Goal: Find specific page/section: Find specific page/section

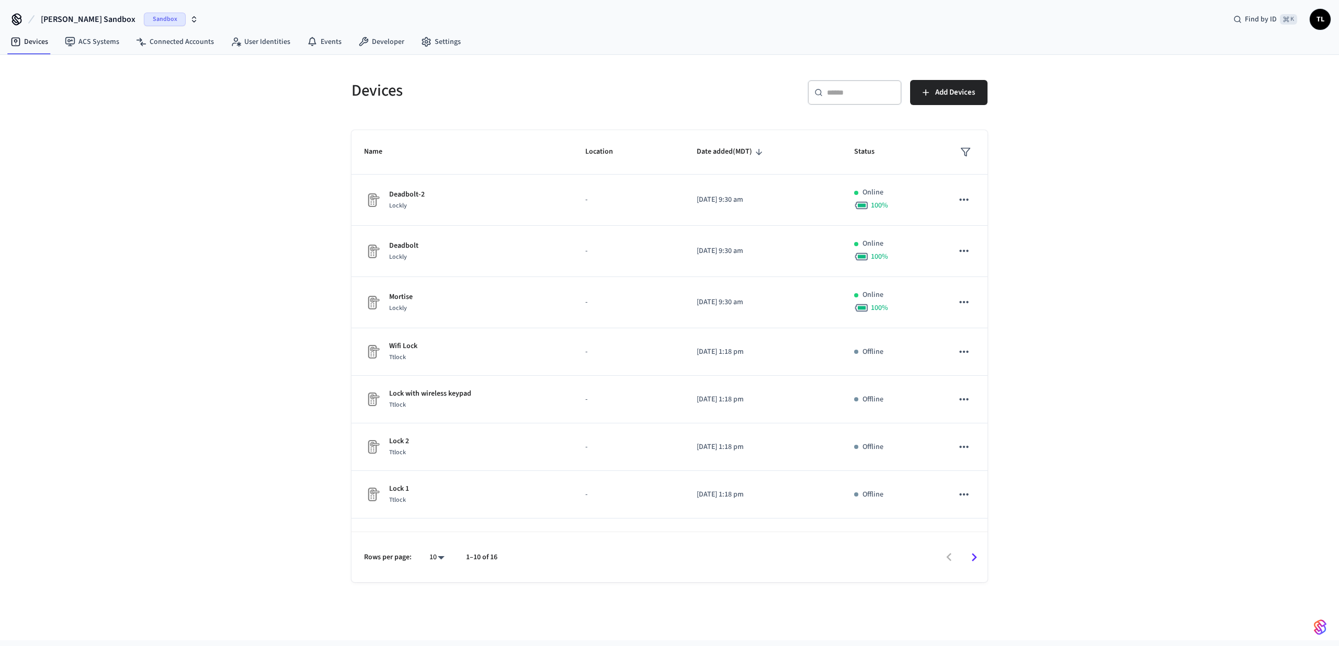
click at [144, 18] on span "Sandbox" at bounding box center [165, 20] width 42 height 14
click at [109, 73] on div "Bundle Package Rooms Production" at bounding box center [88, 68] width 143 height 14
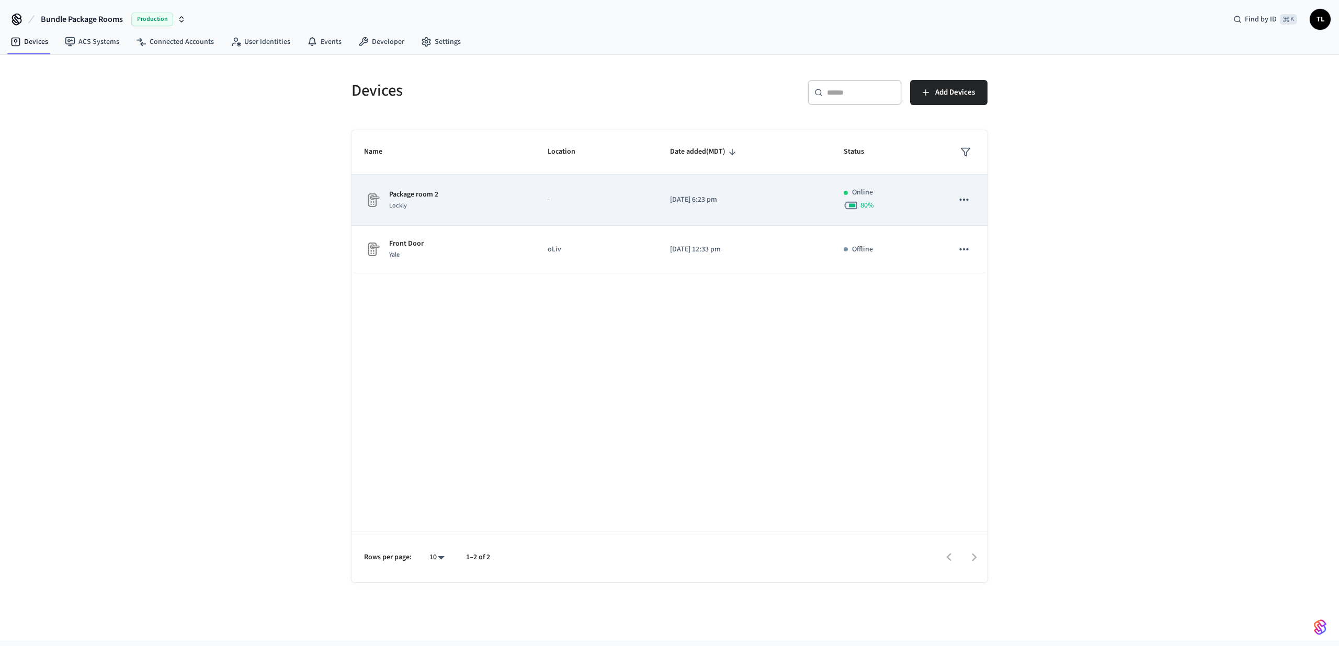
click at [471, 202] on div "Package room 2 Lockly" at bounding box center [443, 200] width 158 height 22
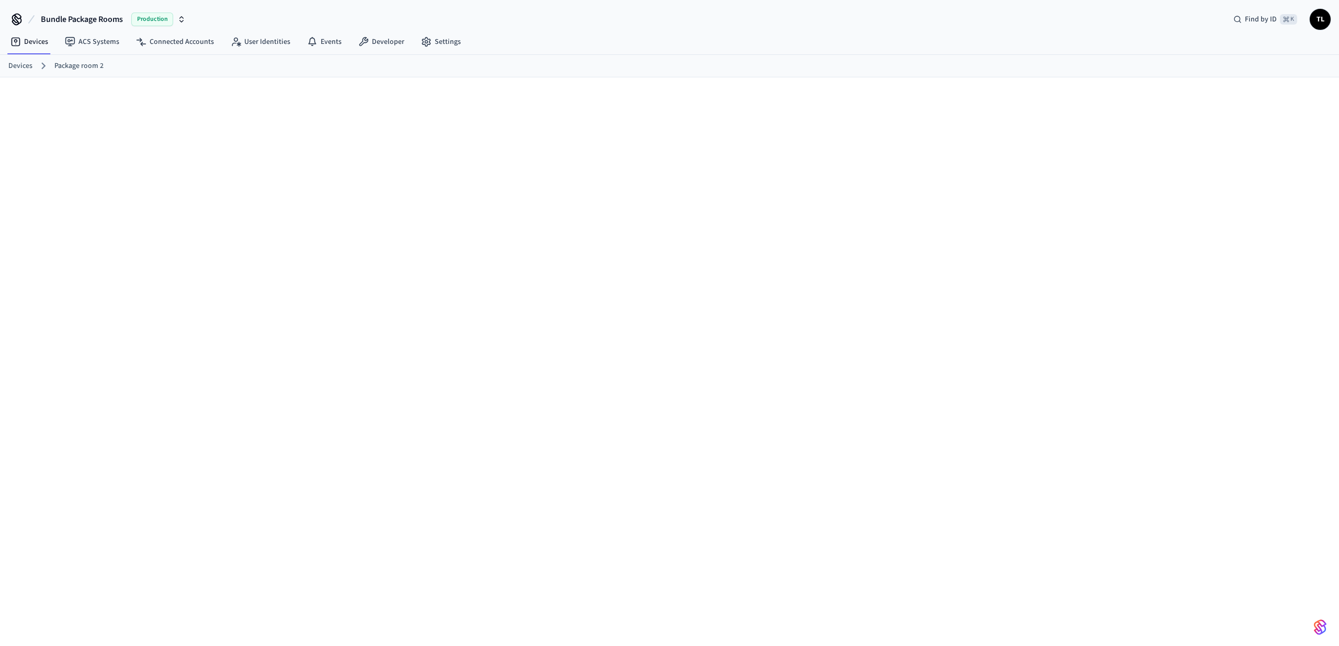
click at [67, 65] on link "Package room 2" at bounding box center [78, 66] width 49 height 11
click at [21, 60] on ol "Devices Package room 2" at bounding box center [673, 66] width 1331 height 14
click at [21, 70] on link "Devices" at bounding box center [20, 66] width 24 height 11
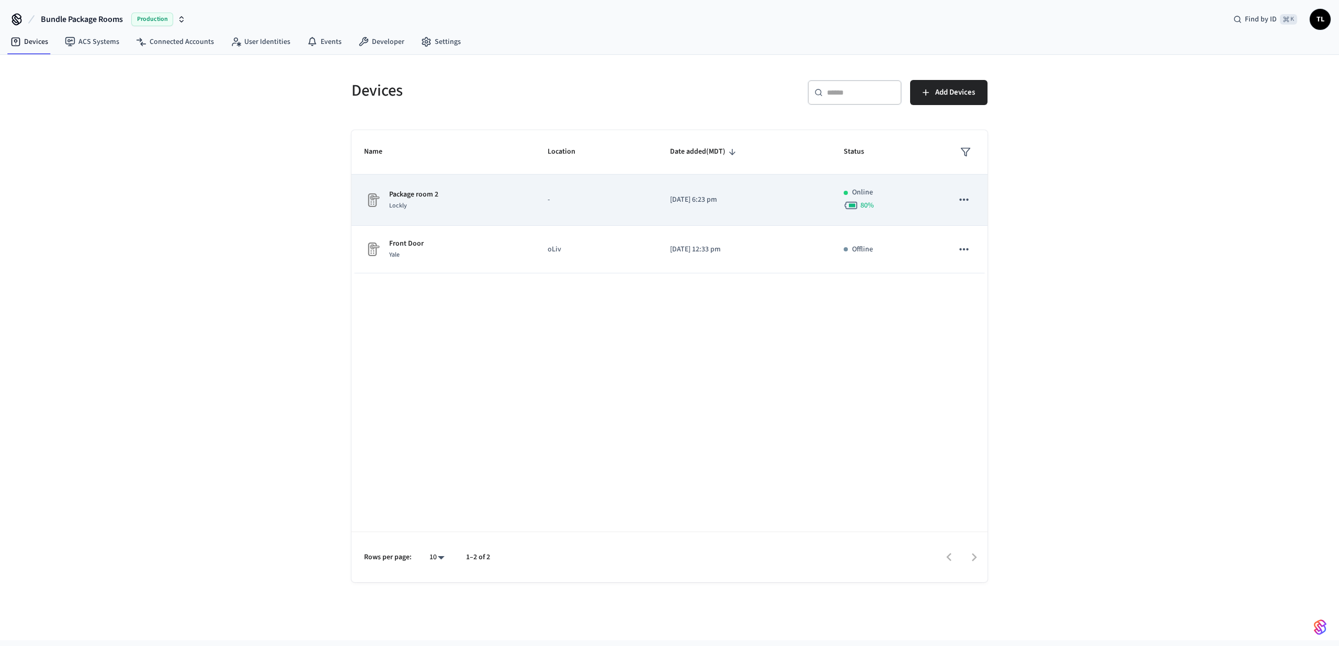
click at [521, 224] on td "Package room 2 Lockly" at bounding box center [443, 200] width 184 height 51
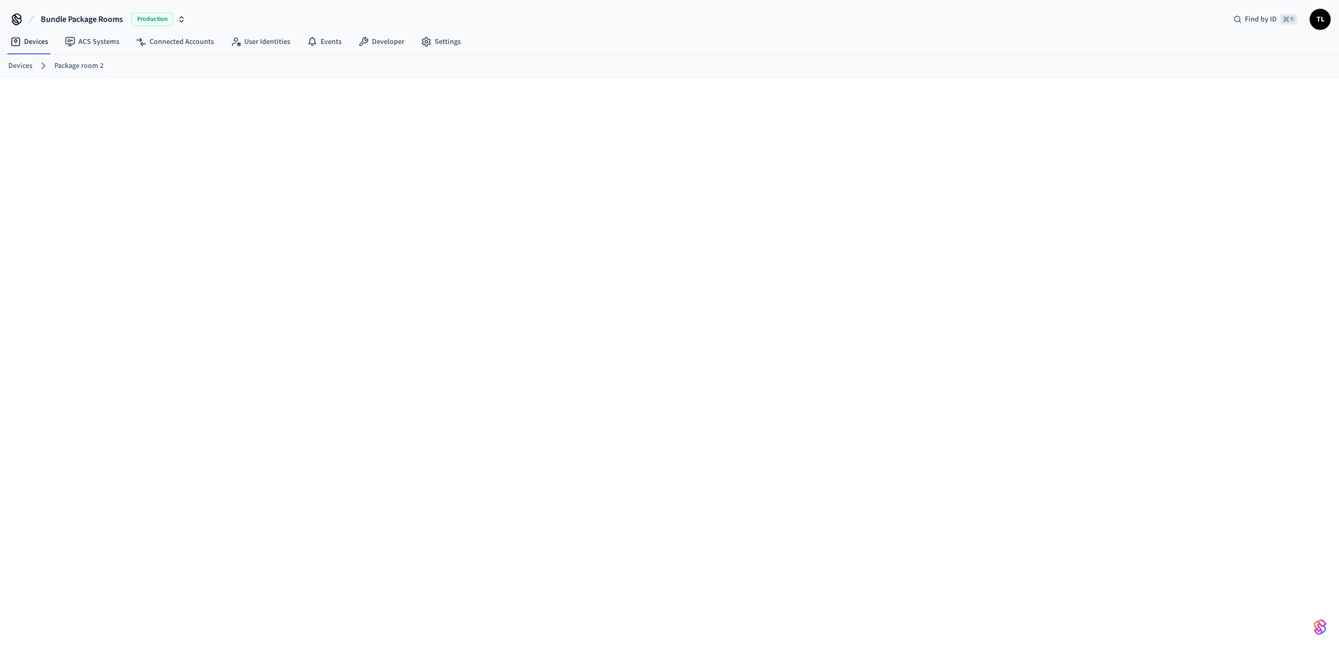
click at [19, 69] on link "Devices" at bounding box center [20, 66] width 24 height 11
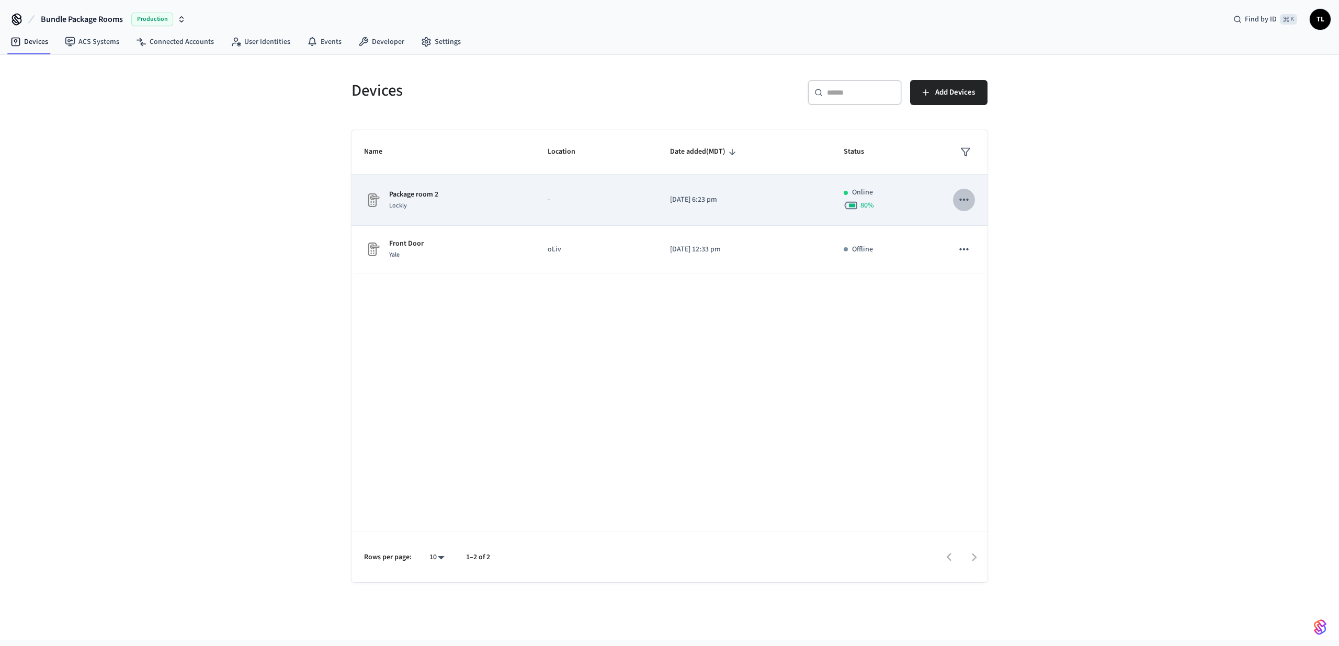
click at [955, 202] on button "sticky table" at bounding box center [964, 200] width 22 height 22
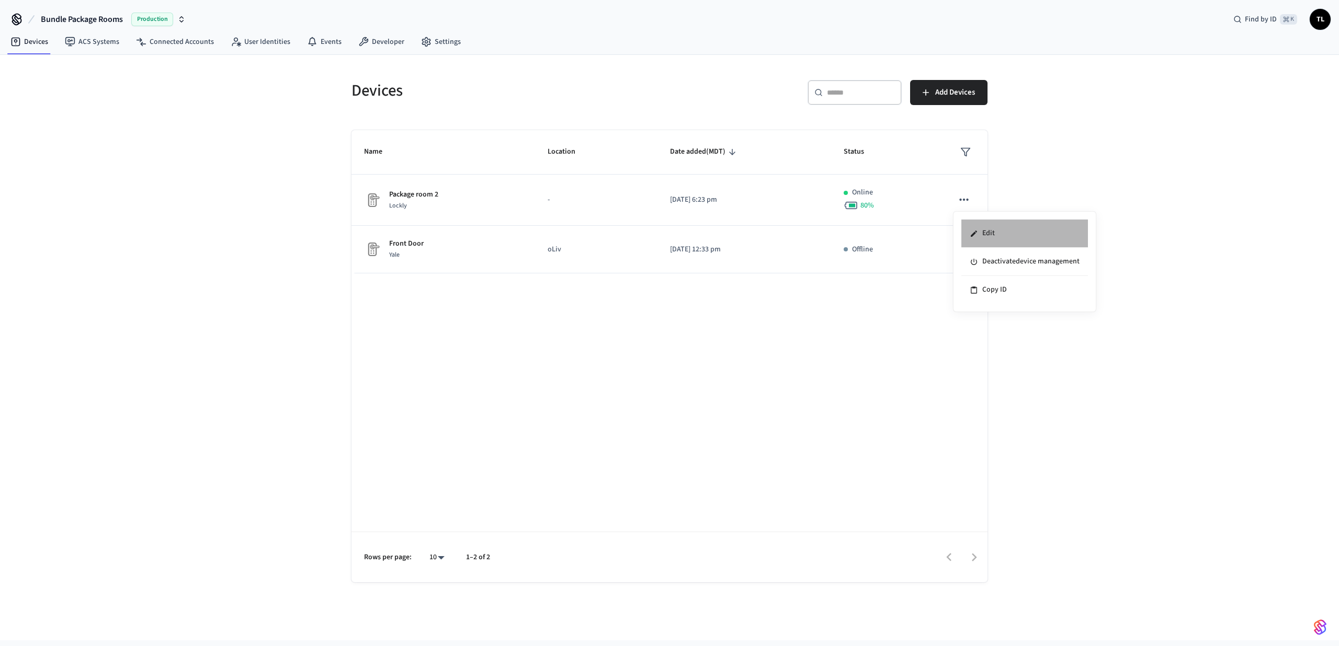
click at [970, 230] on icon at bounding box center [974, 234] width 8 height 8
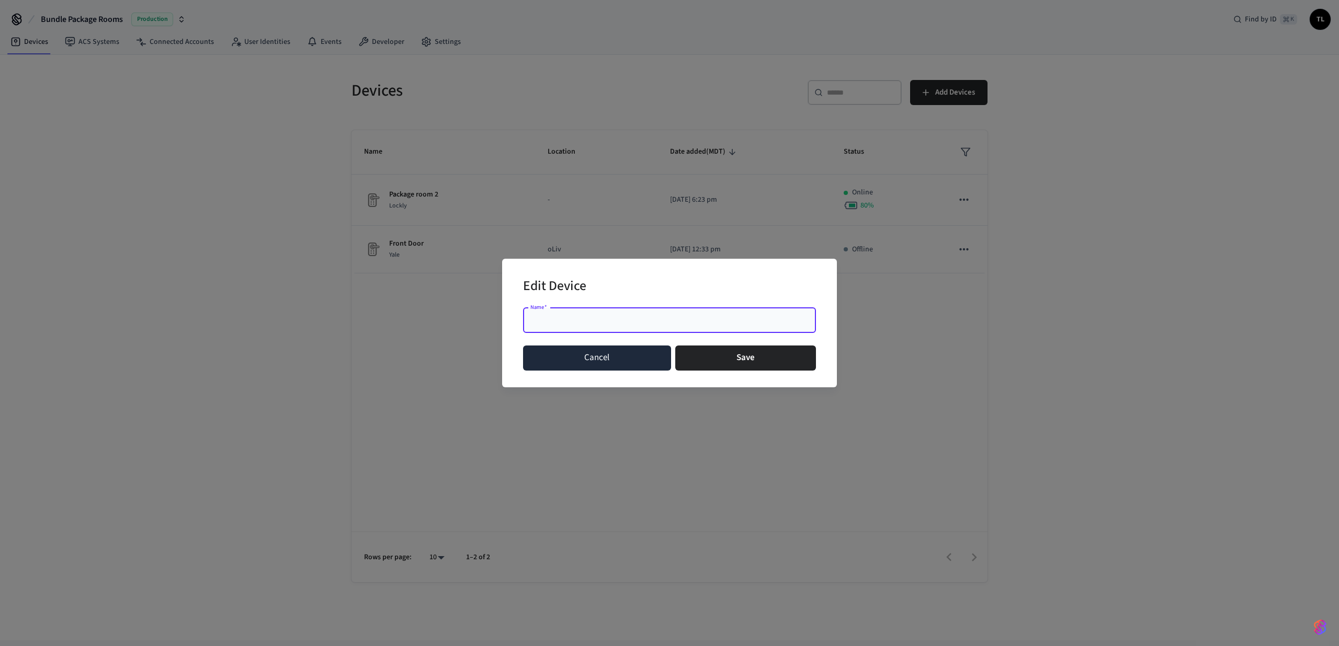
click at [645, 352] on button "Cancel" at bounding box center [597, 358] width 148 height 25
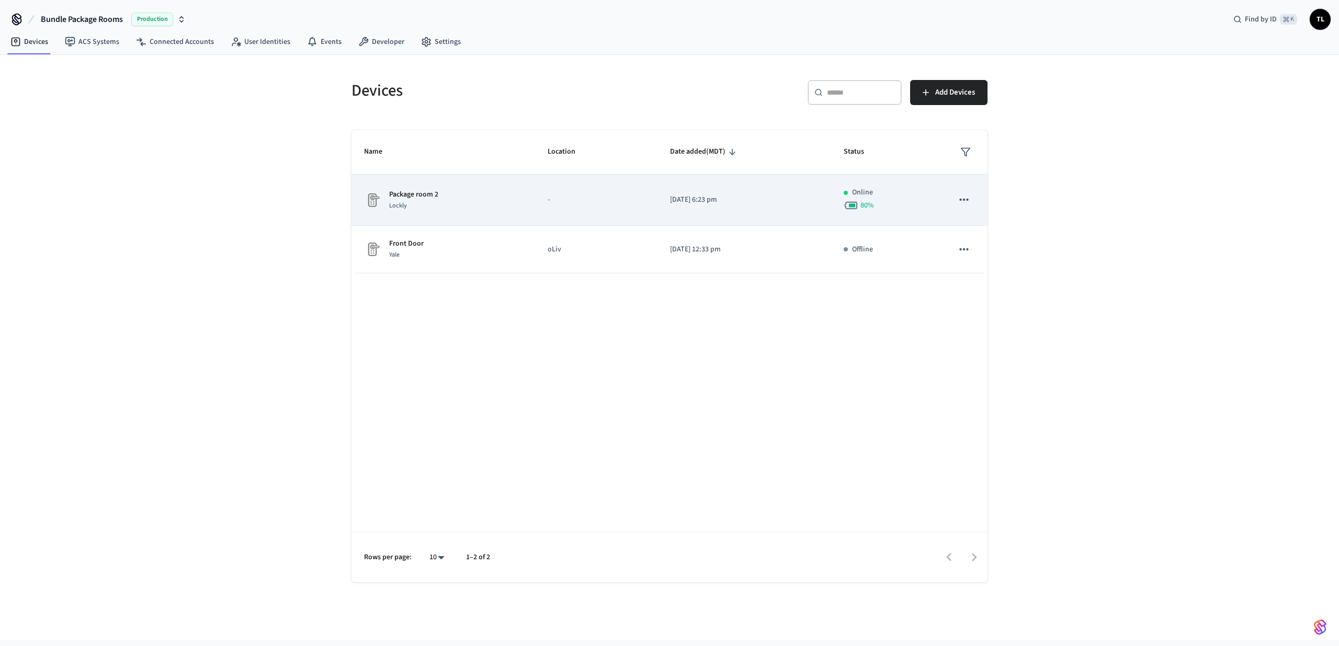
click at [545, 188] on td "-" at bounding box center [596, 200] width 122 height 51
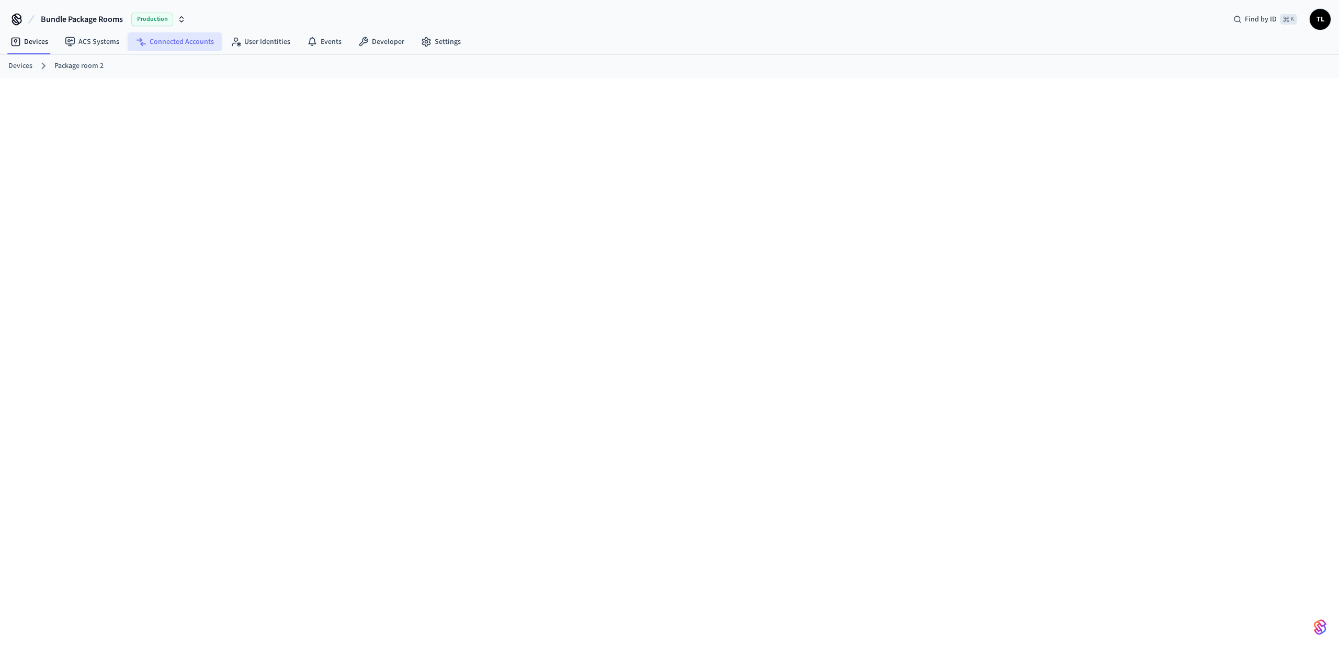
click at [186, 47] on link "Connected Accounts" at bounding box center [175, 41] width 95 height 19
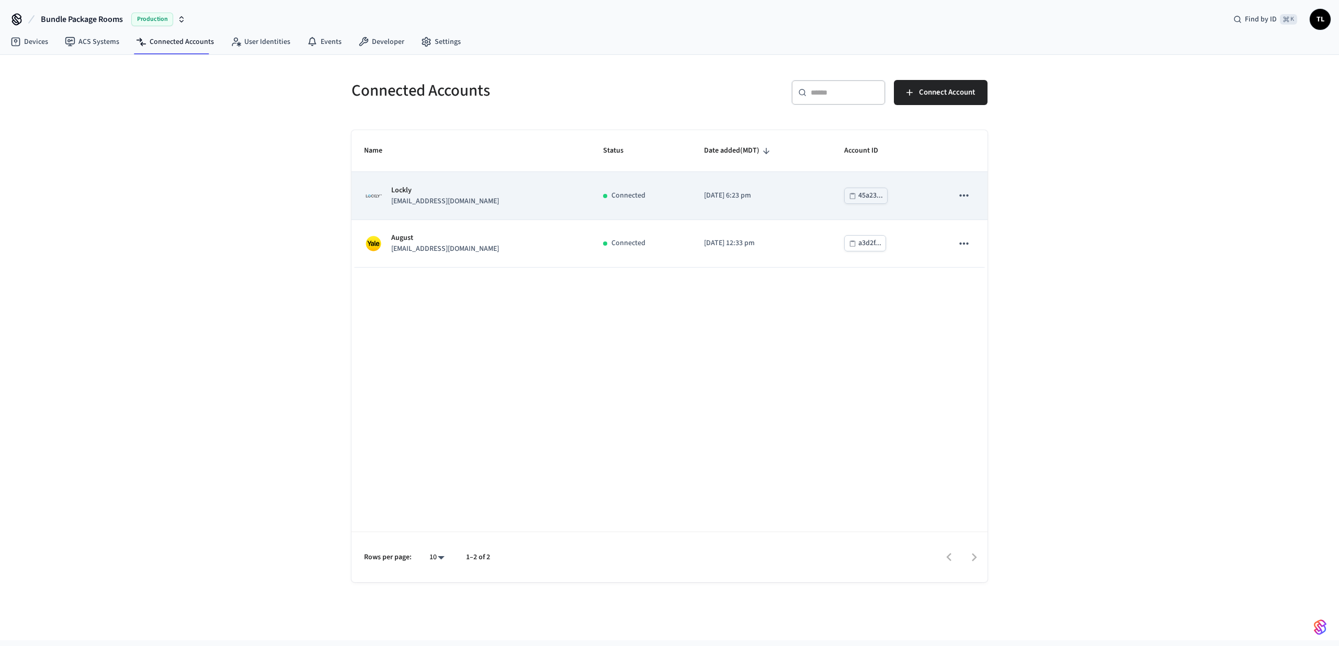
click at [438, 190] on p "Lockly" at bounding box center [445, 190] width 108 height 11
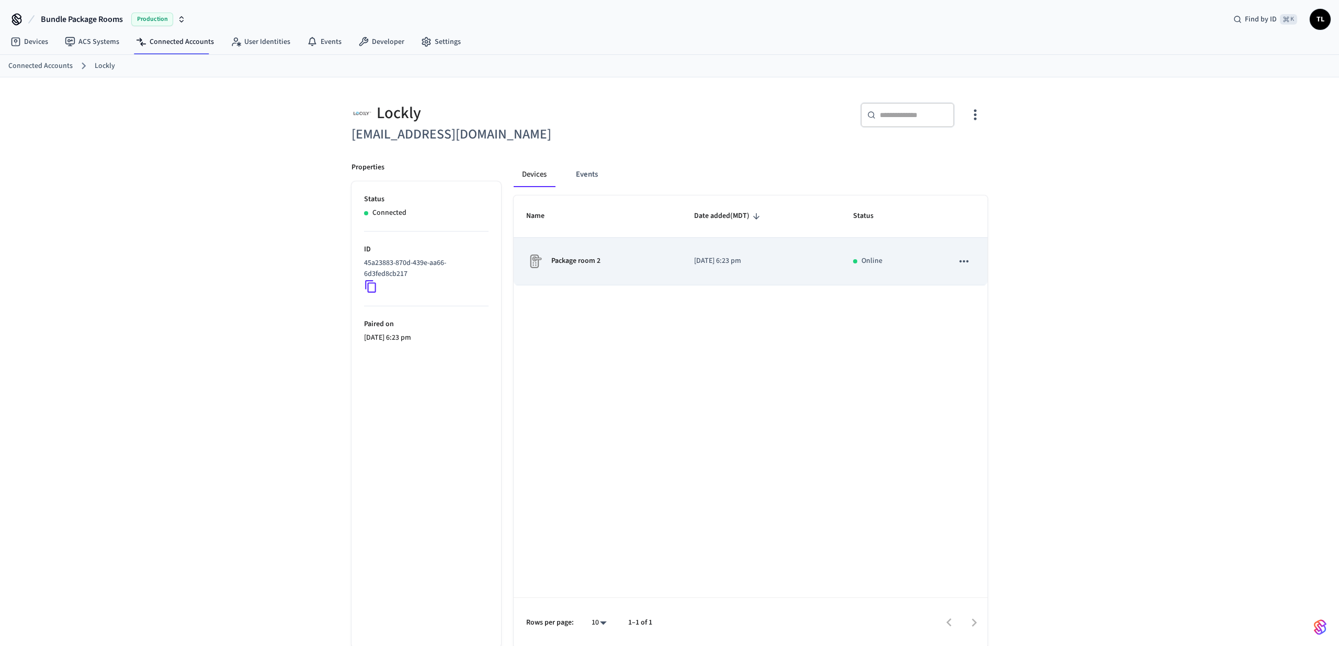
click at [618, 268] on div "Package room 2" at bounding box center [597, 261] width 143 height 17
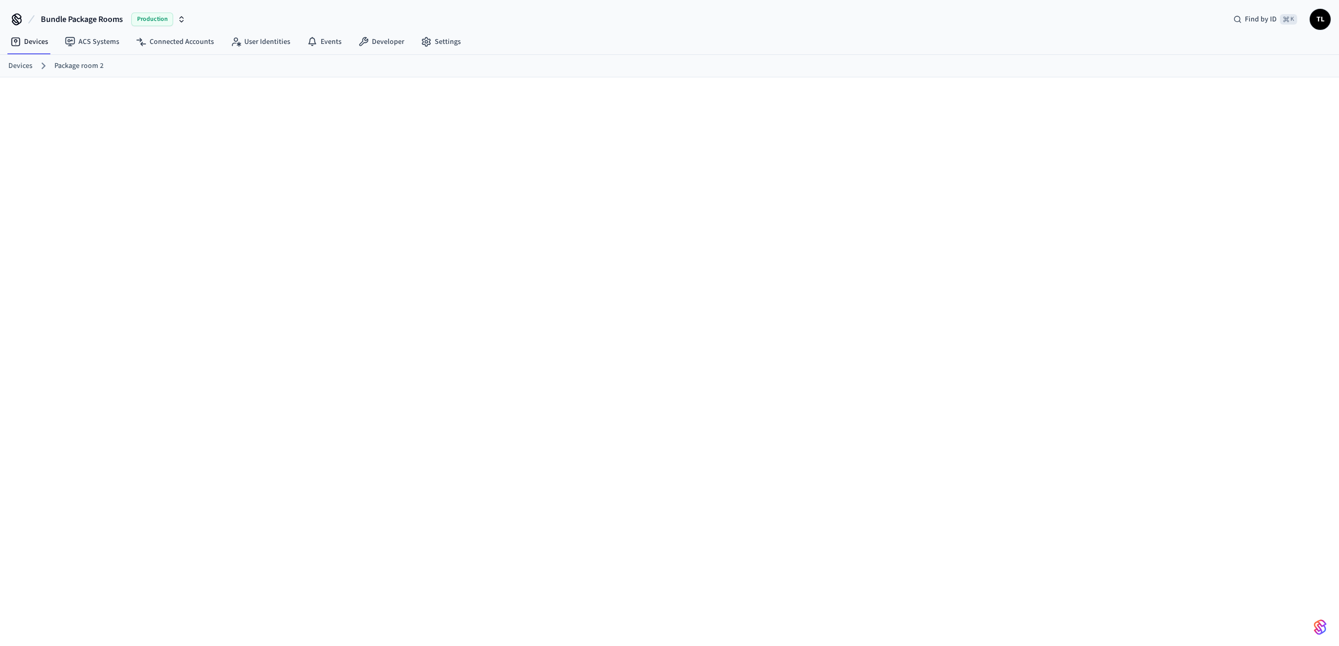
click at [19, 61] on link "Devices" at bounding box center [20, 66] width 24 height 11
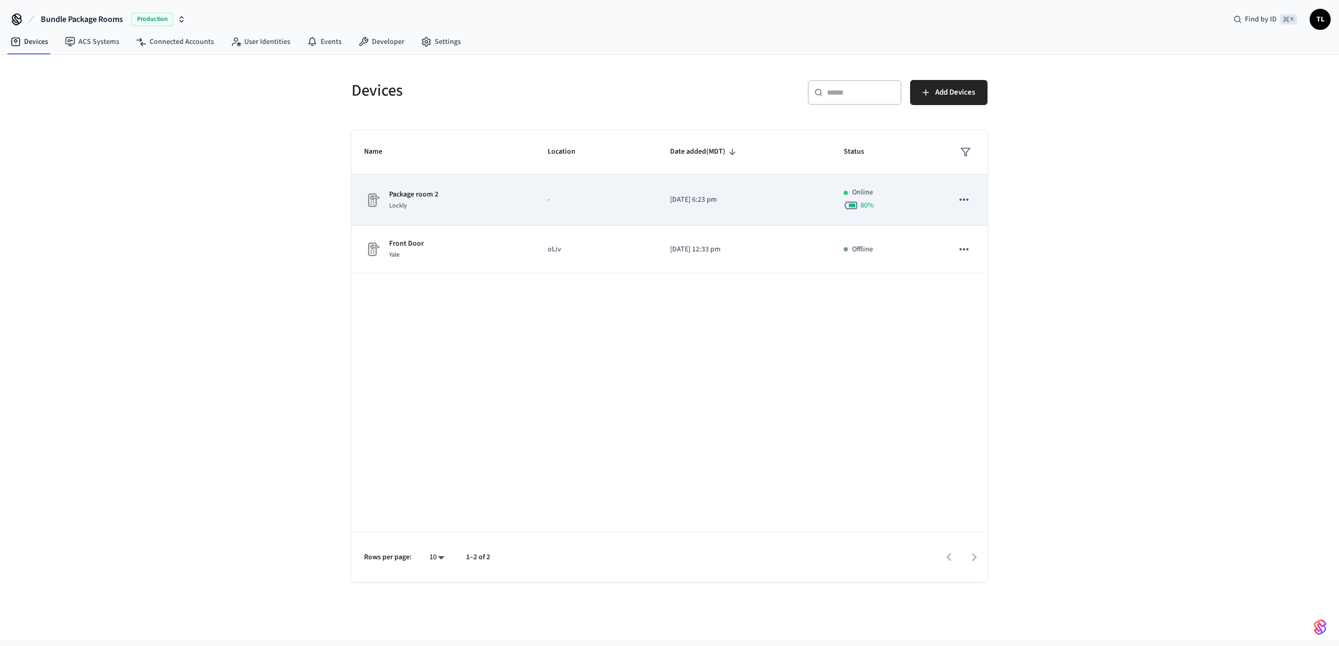
click at [412, 184] on td "Package room 2 Lockly" at bounding box center [443, 200] width 184 height 51
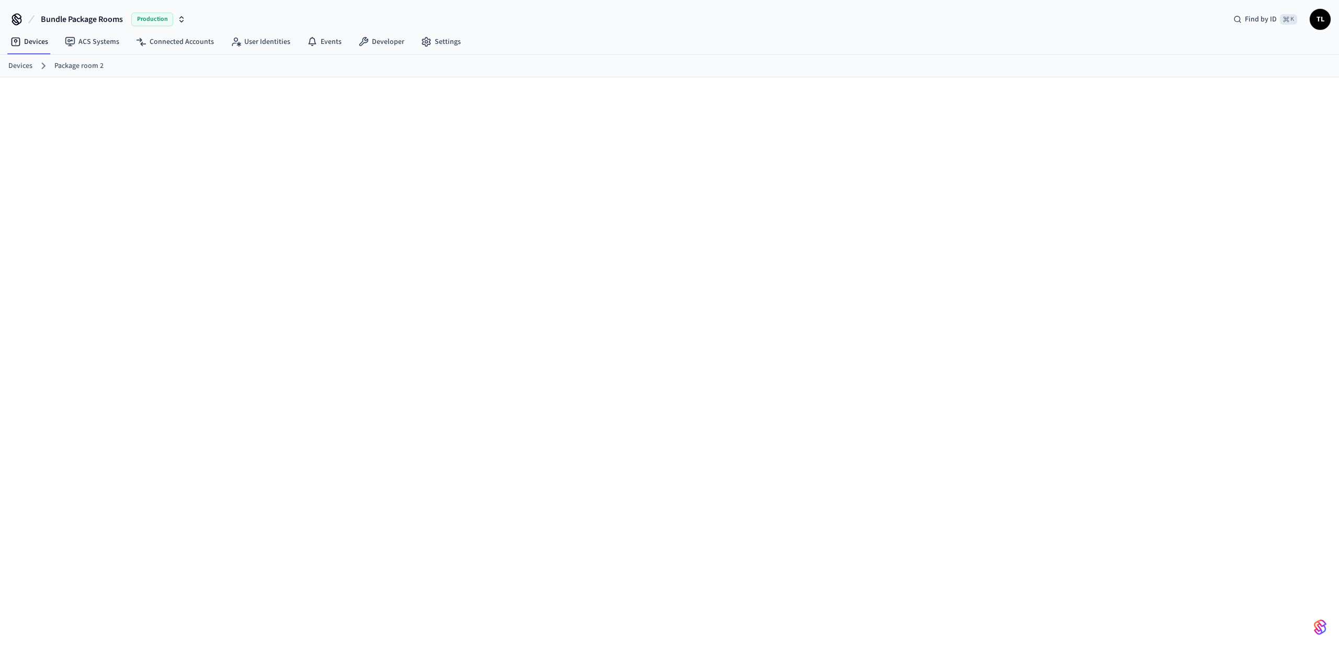
click at [73, 70] on link "Package room 2" at bounding box center [78, 66] width 49 height 11
click at [34, 67] on ol "Devices Package room 2" at bounding box center [673, 66] width 1331 height 14
click at [90, 41] on link "ACS Systems" at bounding box center [91, 41] width 71 height 19
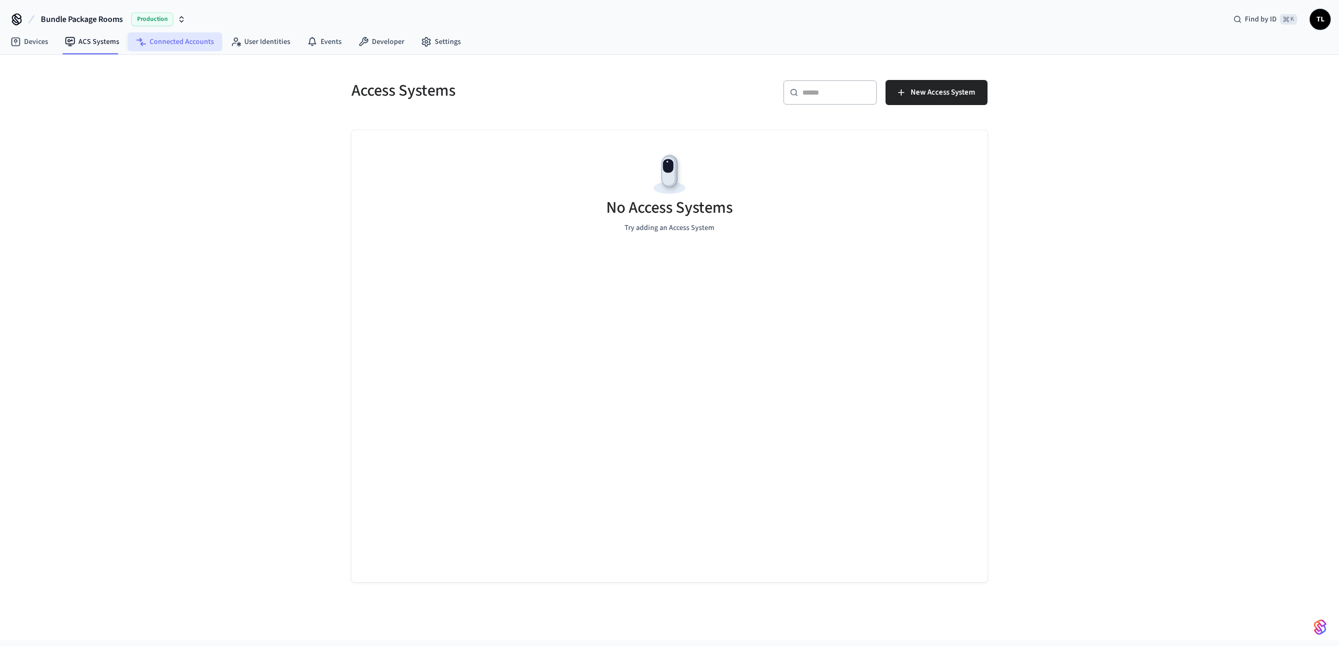
click at [138, 48] on link "Connected Accounts" at bounding box center [175, 41] width 95 height 19
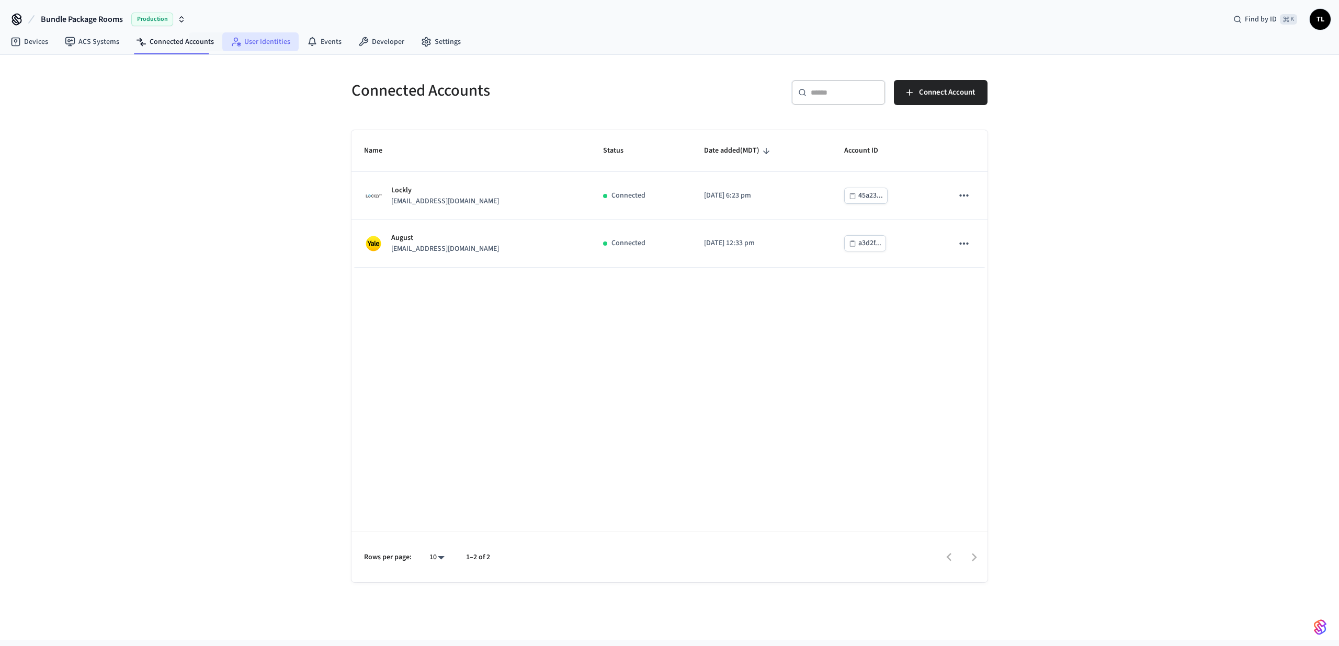
click at [231, 47] on icon at bounding box center [236, 42] width 10 height 10
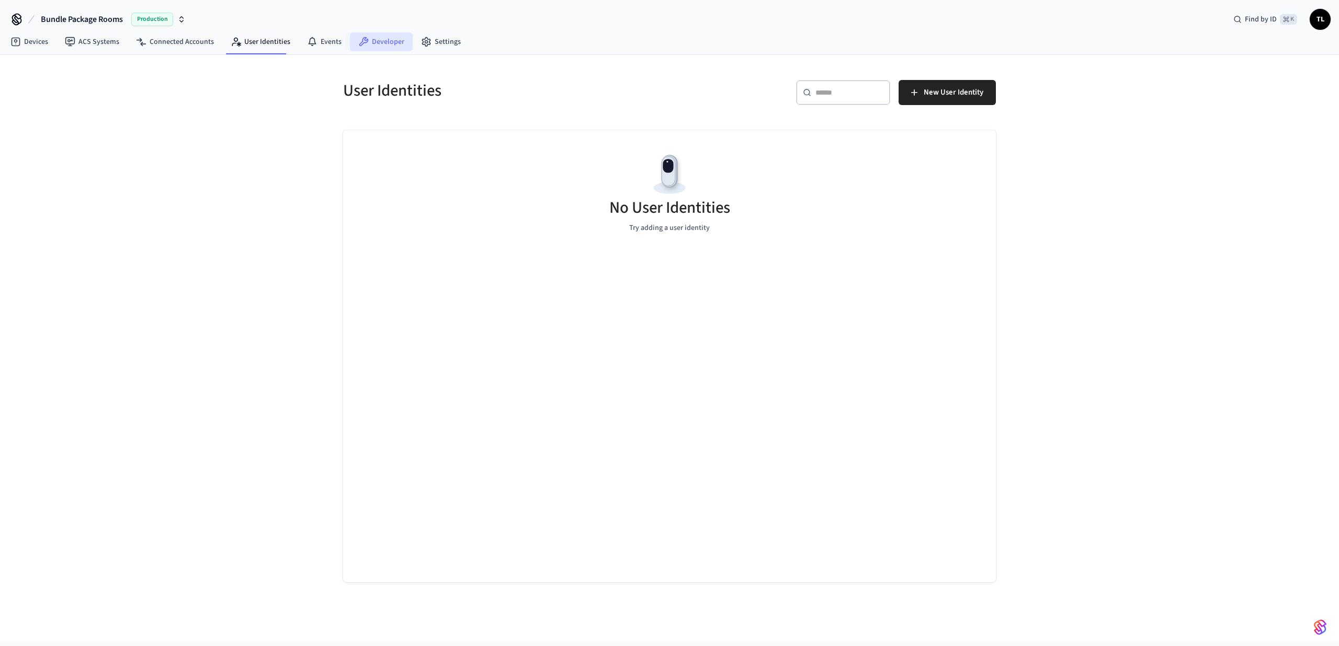
click at [358, 38] on icon at bounding box center [363, 42] width 10 height 10
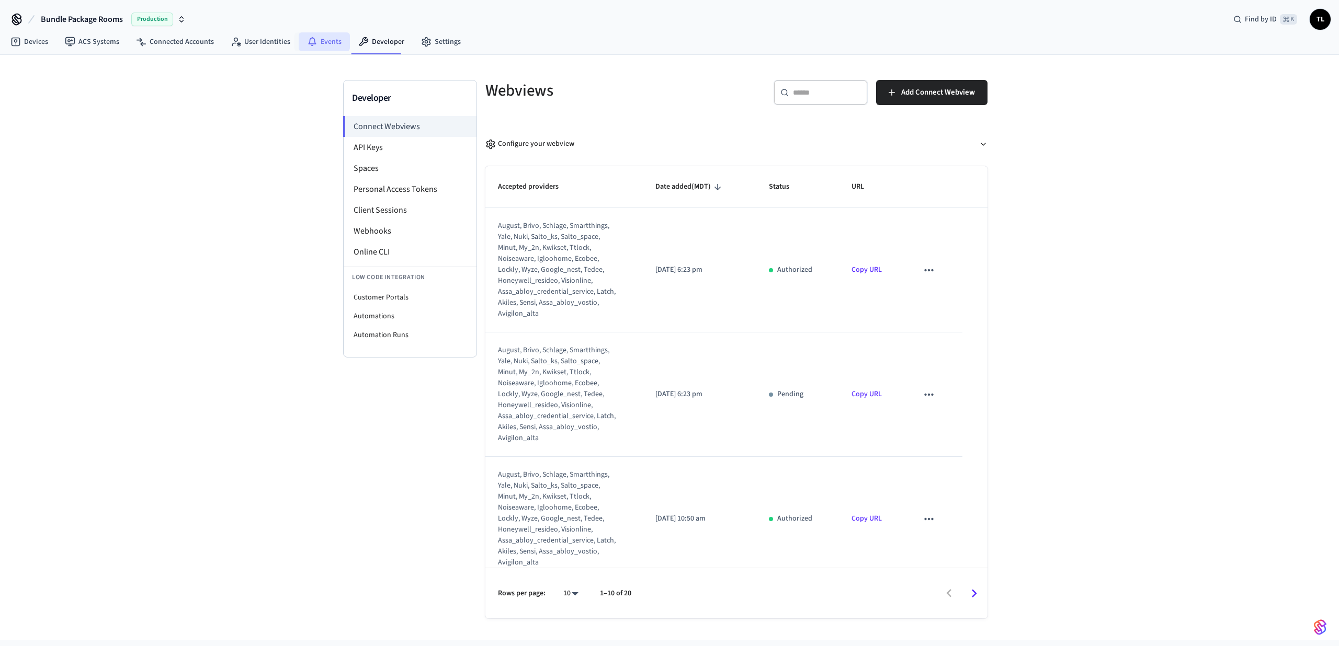
click at [310, 40] on icon at bounding box center [312, 40] width 8 height 7
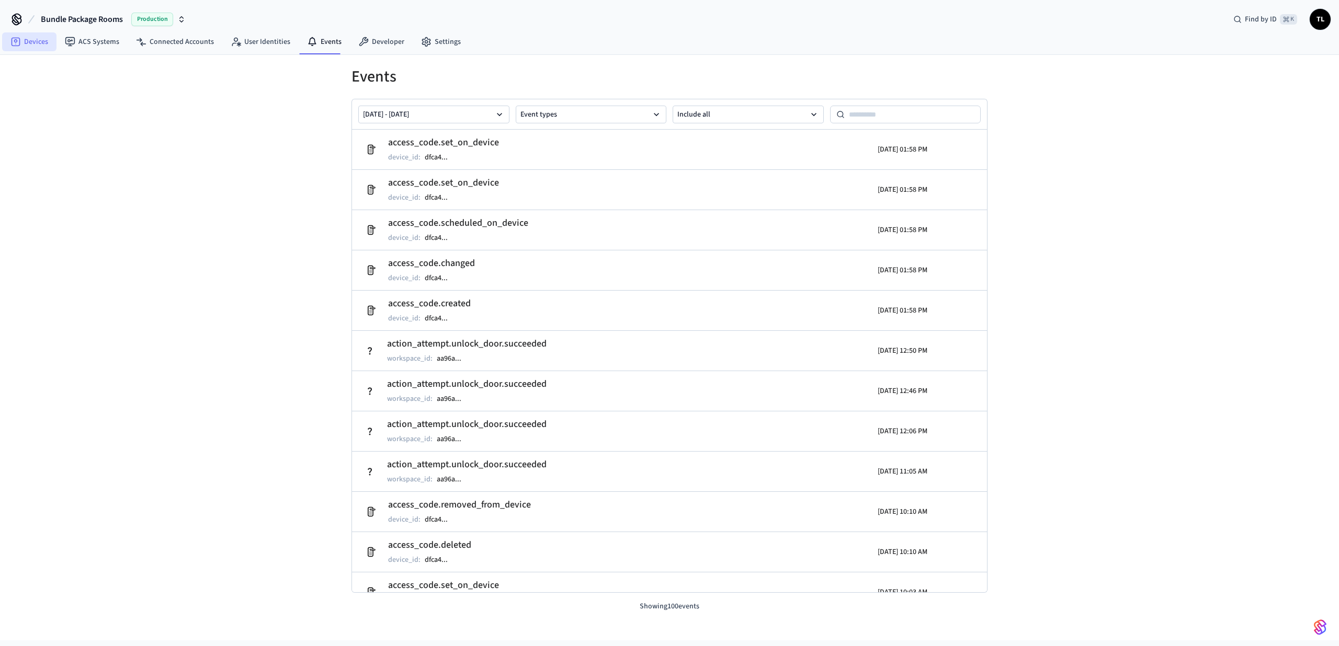
click at [33, 35] on link "Devices" at bounding box center [29, 41] width 54 height 19
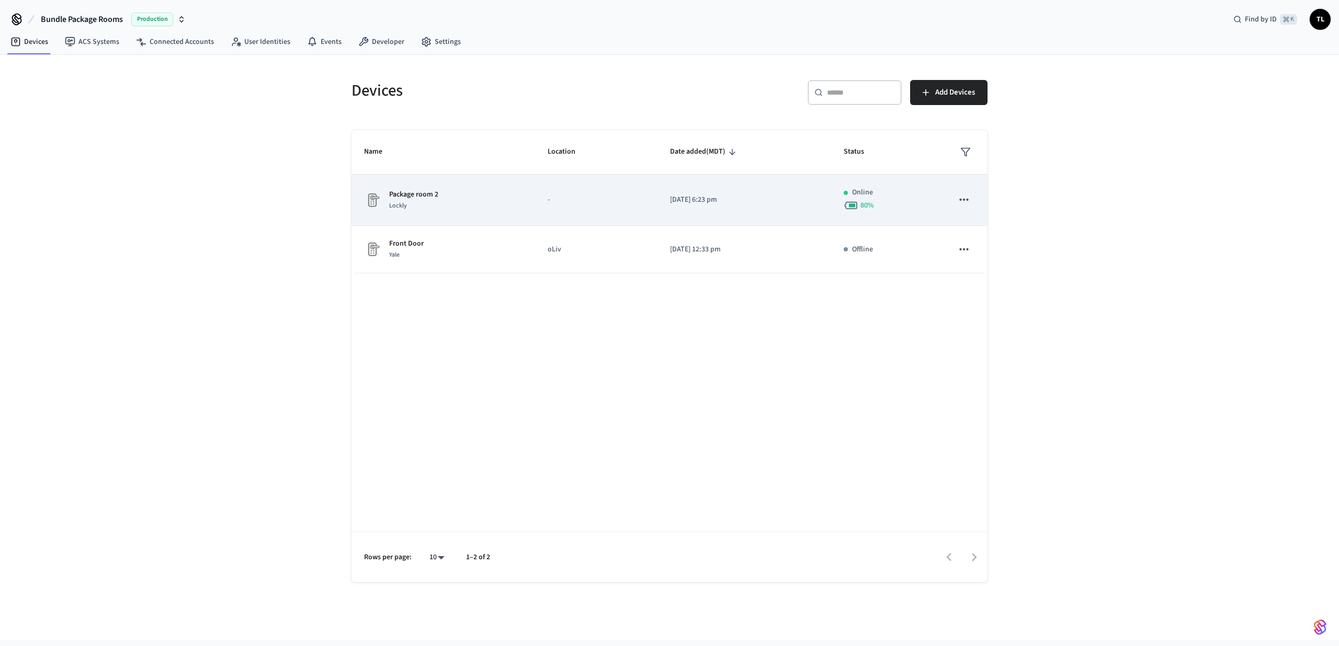
click at [558, 207] on td "-" at bounding box center [596, 200] width 122 height 51
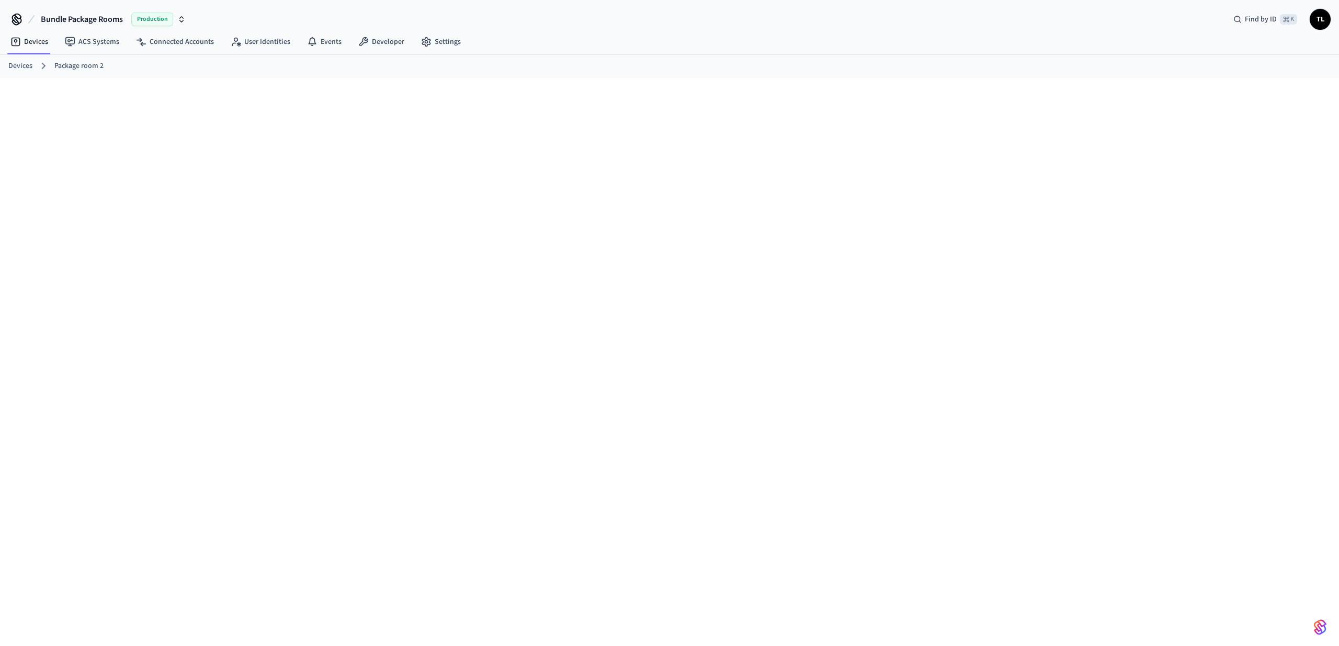
click at [24, 69] on link "Devices" at bounding box center [20, 66] width 24 height 11
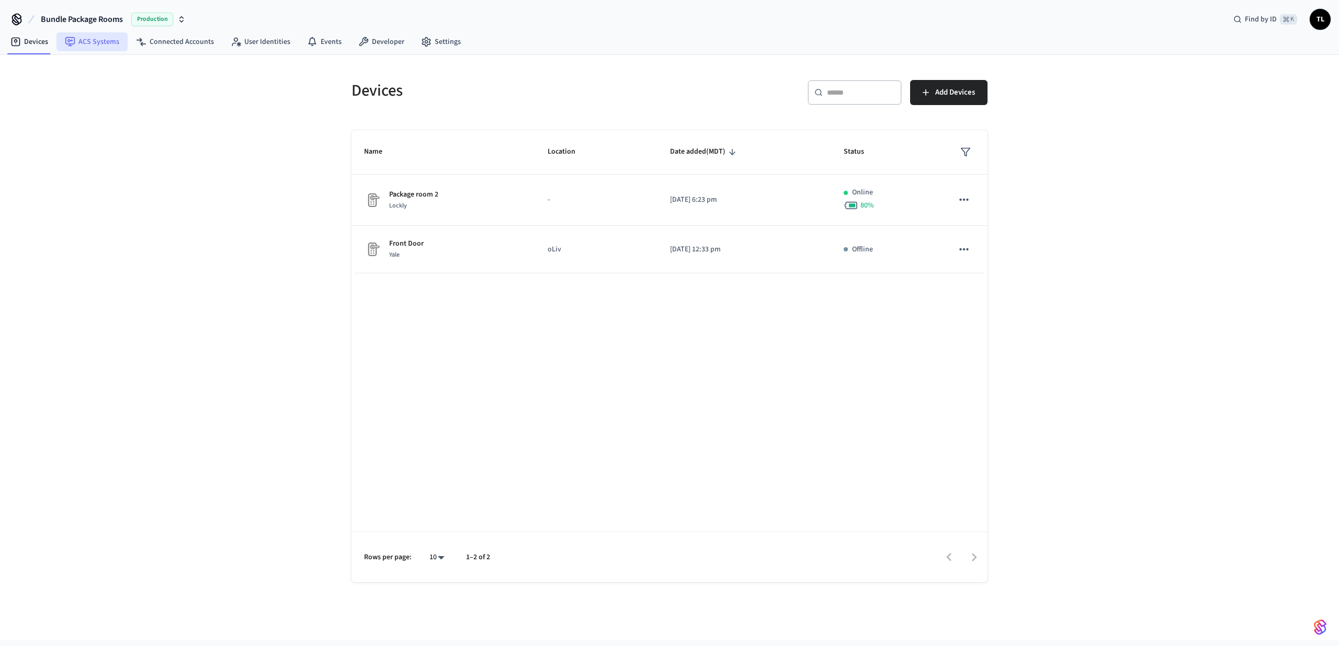
click at [115, 44] on link "ACS Systems" at bounding box center [91, 41] width 71 height 19
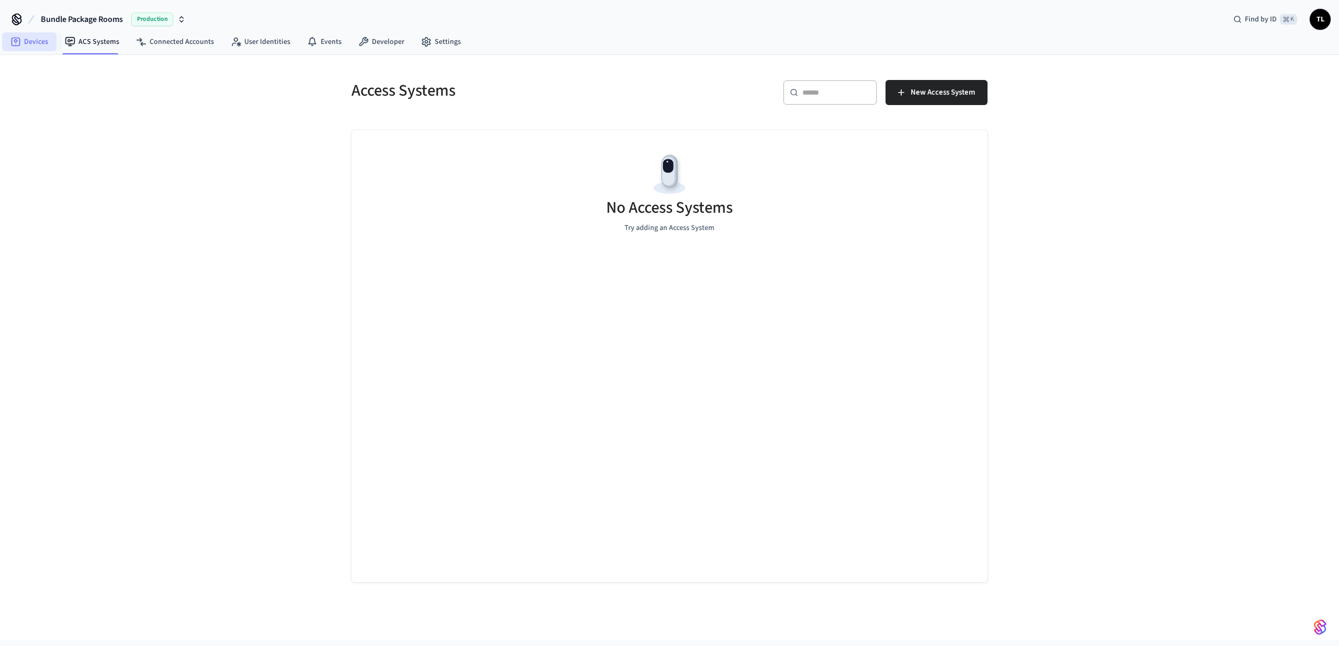
click at [53, 38] on link "Devices" at bounding box center [29, 41] width 54 height 19
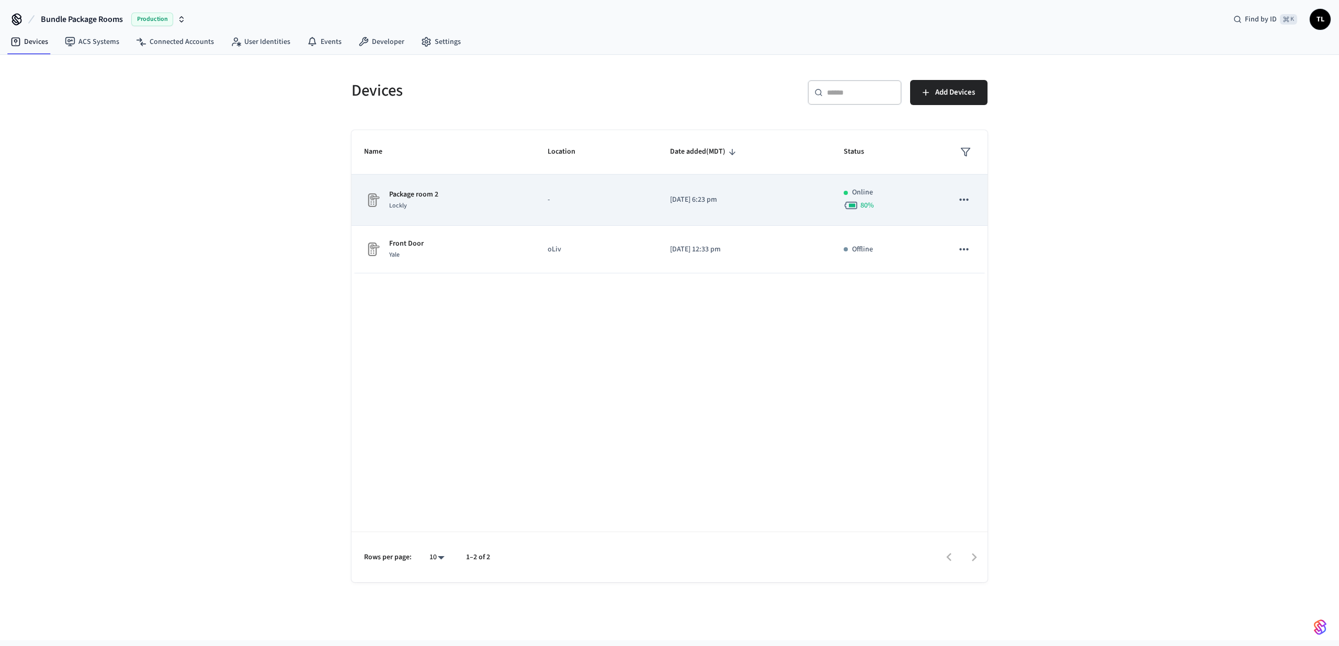
click at [951, 199] on td "sticky table" at bounding box center [963, 200] width 47 height 51
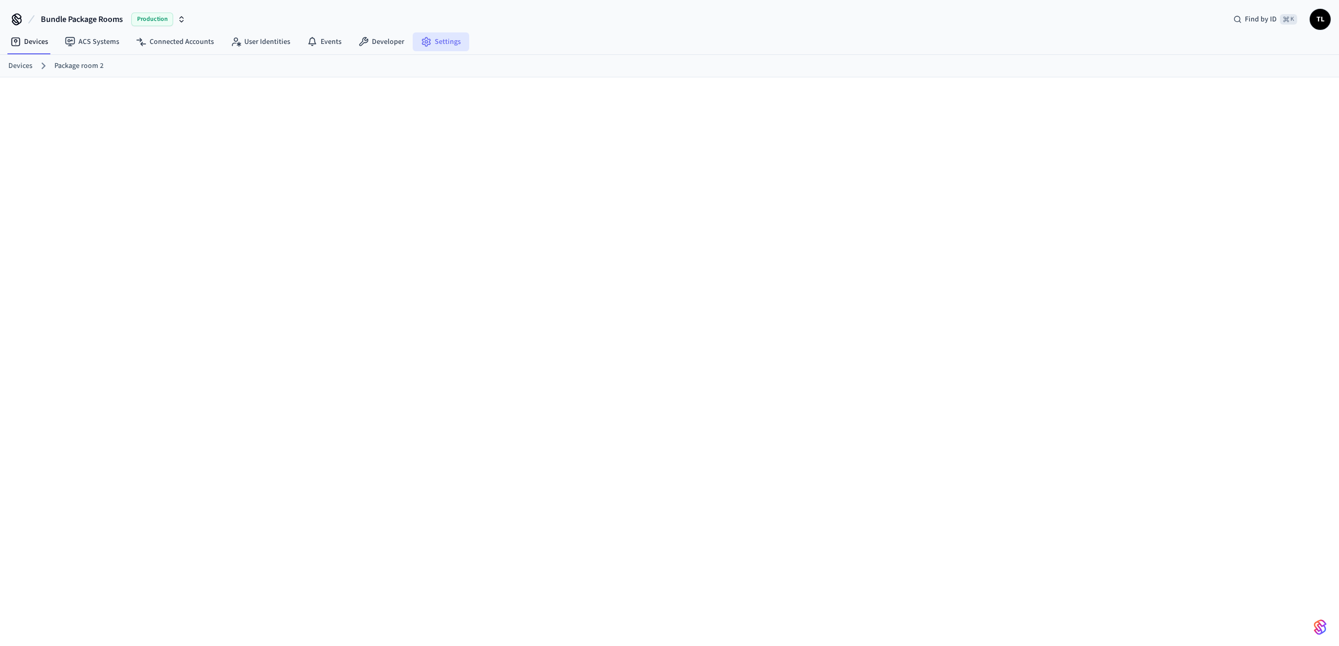
click at [425, 50] on link "Settings" at bounding box center [441, 41] width 56 height 19
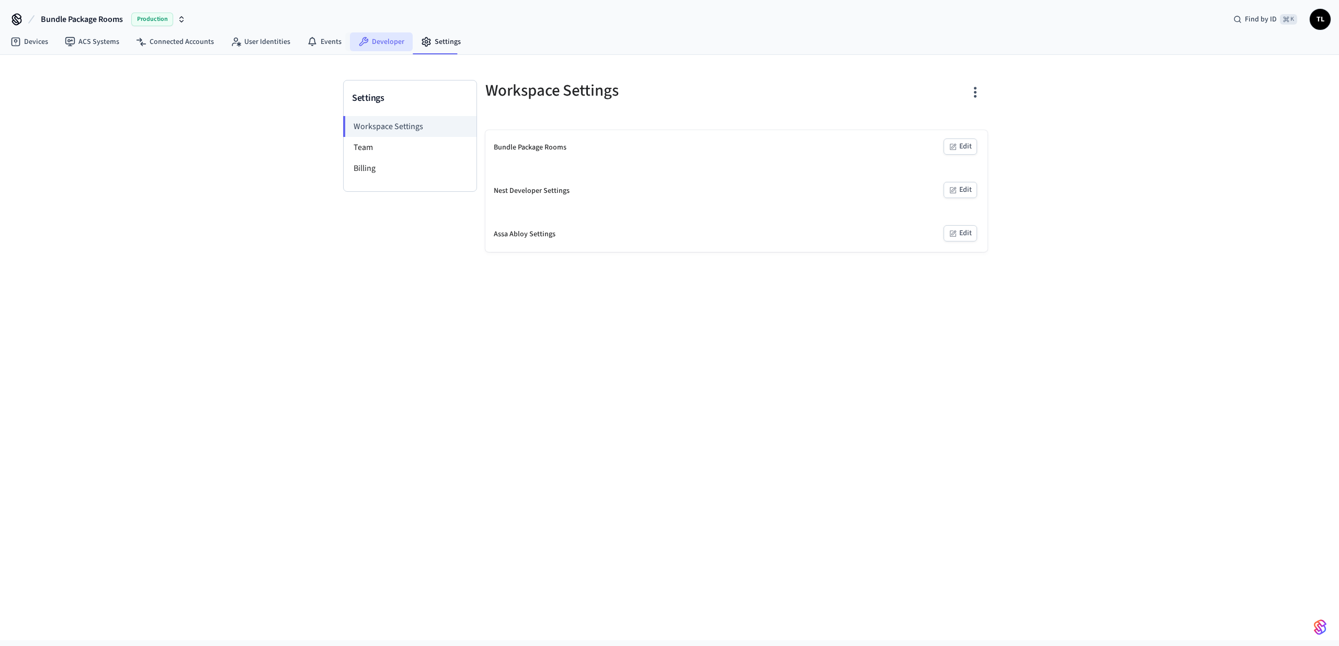
click at [392, 45] on link "Developer" at bounding box center [381, 41] width 63 height 19
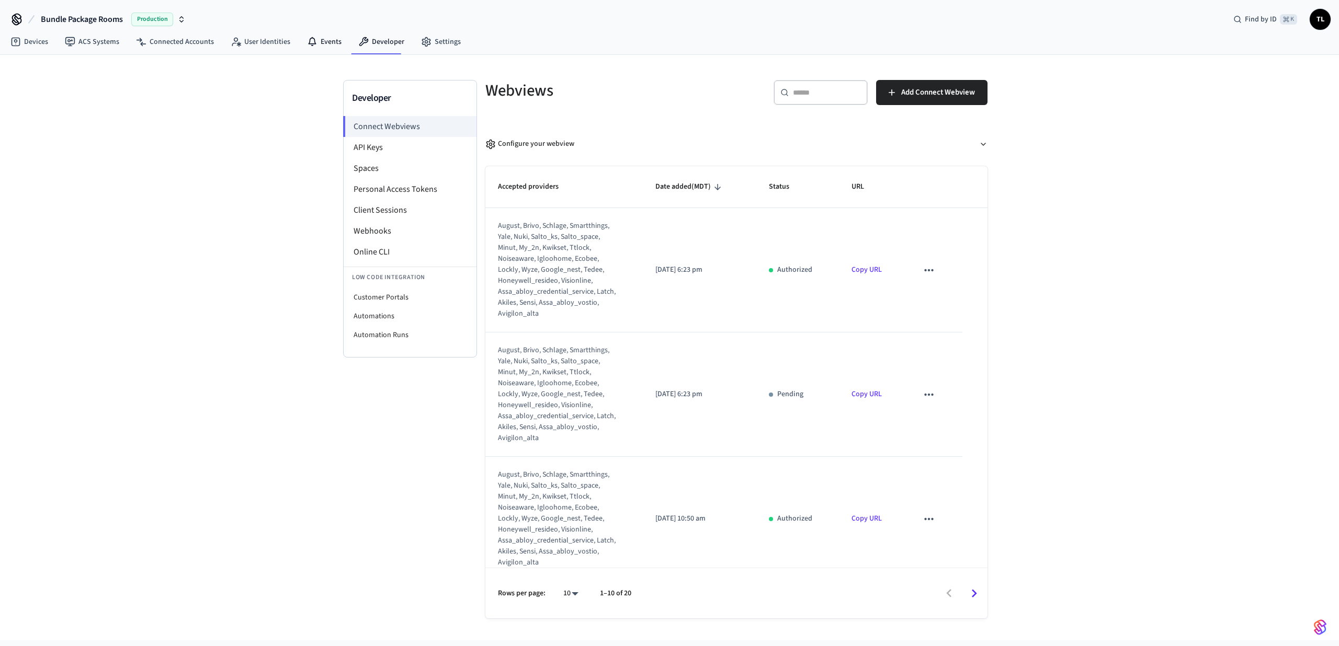
click at [320, 25] on div "Bundle Package Rooms Production Find by ID ⌘ K TL" at bounding box center [669, 15] width 1339 height 30
click at [320, 30] on div "Bundle Package Rooms Production Find by ID ⌘ K TL" at bounding box center [669, 15] width 1339 height 30
click at [321, 36] on link "Events" at bounding box center [324, 41] width 51 height 19
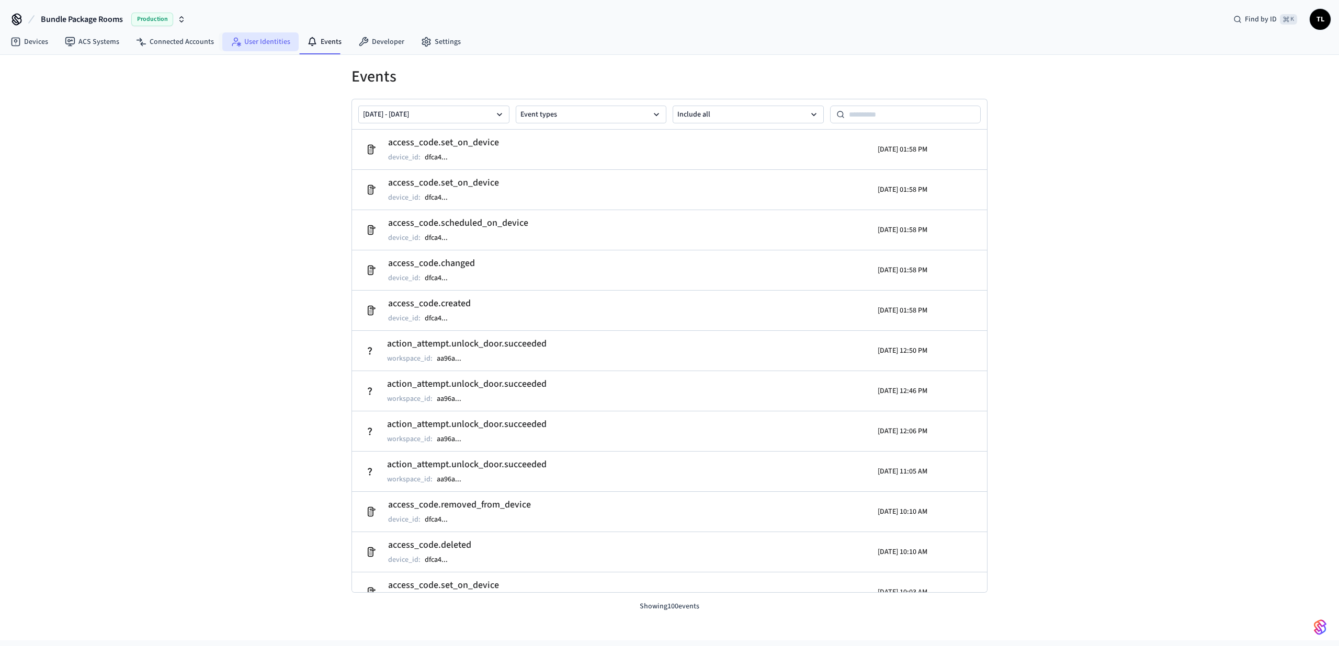
click at [262, 39] on link "User Identities" at bounding box center [260, 41] width 76 height 19
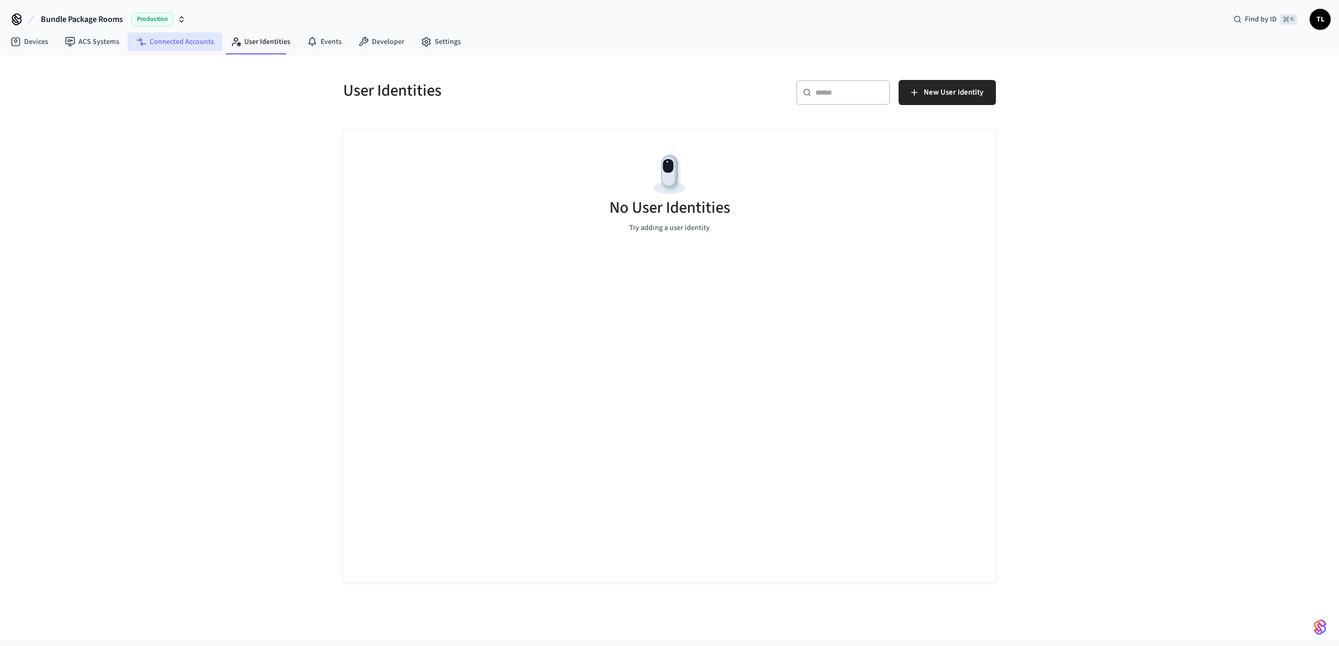
click at [164, 48] on link "Connected Accounts" at bounding box center [175, 41] width 95 height 19
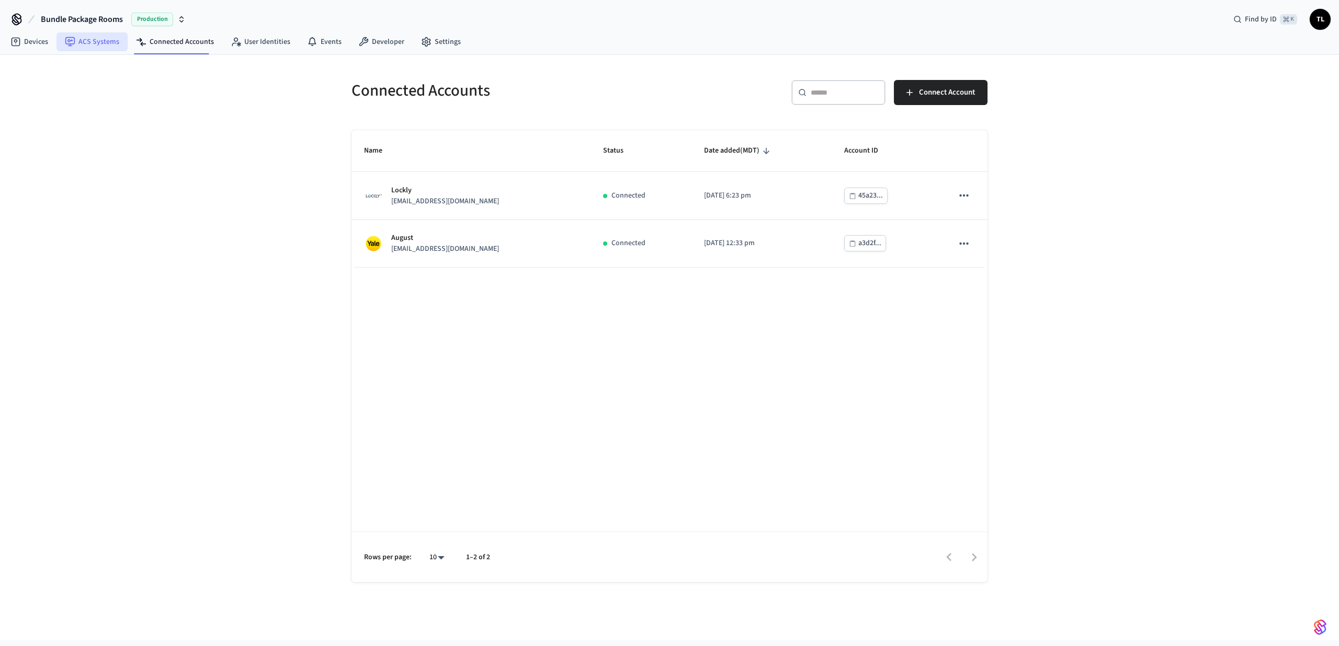
click at [97, 49] on link "ACS Systems" at bounding box center [91, 41] width 71 height 19
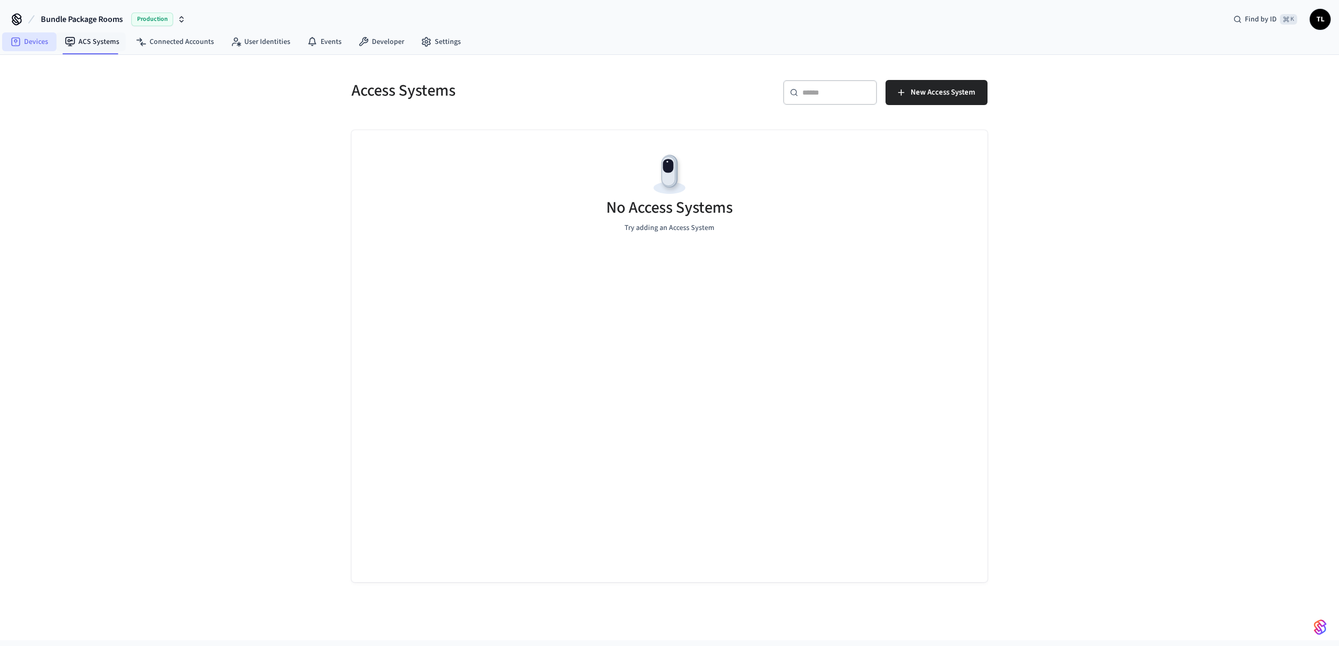
click at [47, 49] on link "Devices" at bounding box center [29, 41] width 54 height 19
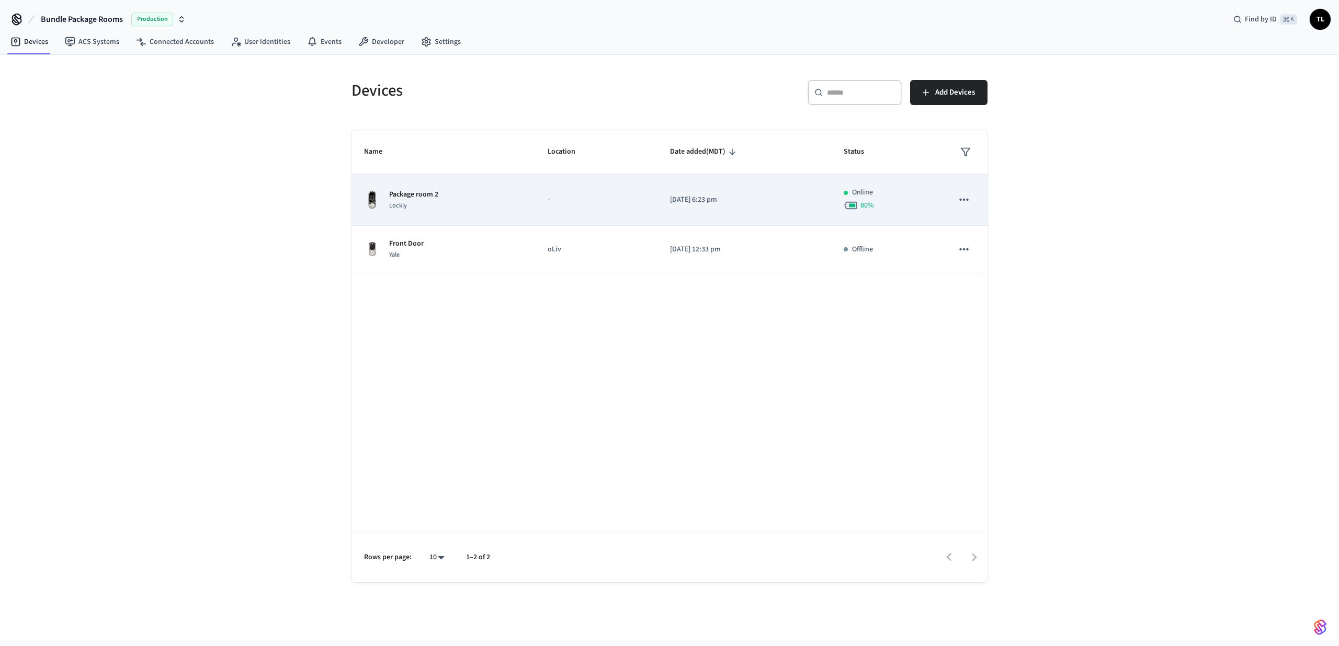
click at [475, 211] on div "Package room 2 Lockly" at bounding box center [443, 200] width 158 height 22
